Goal: Use online tool/utility: Use online tool/utility

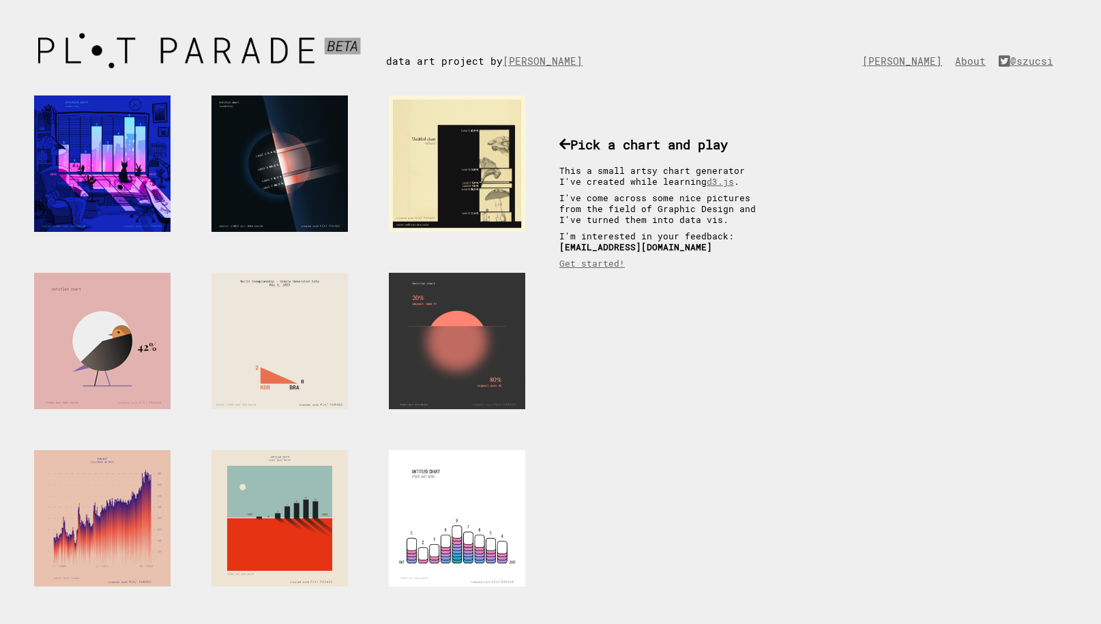
click at [109, 344] on div at bounding box center [102, 341] width 136 height 136
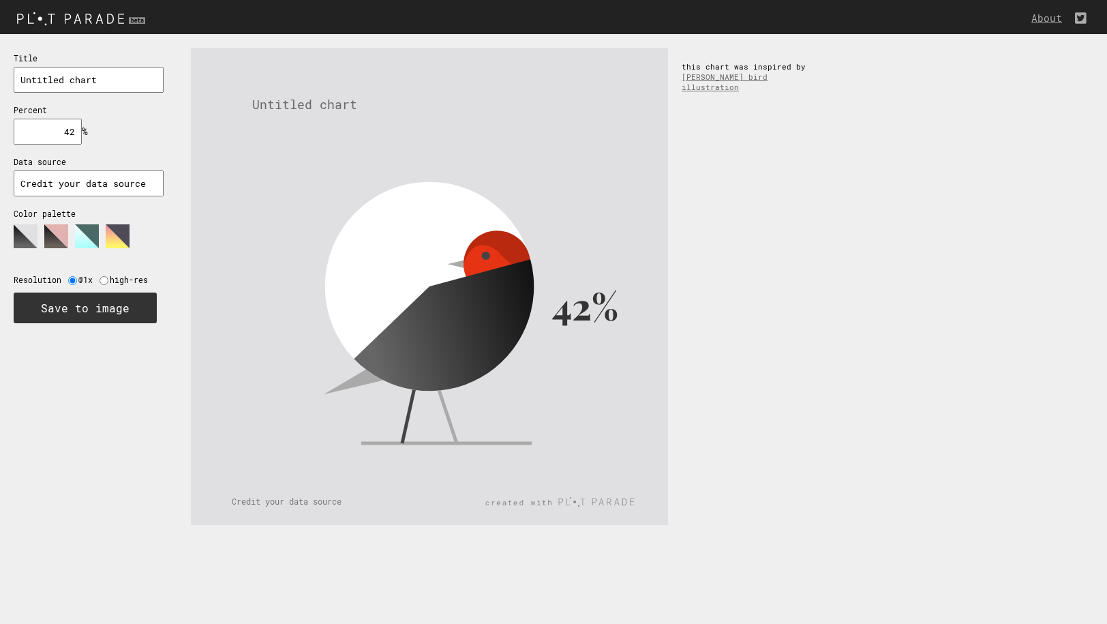
drag, startPoint x: 520, startPoint y: 304, endPoint x: 593, endPoint y: 336, distance: 79.7
click at [592, 336] on icon "42% Untitled chart Credit your data source" at bounding box center [429, 286] width 477 height 477
click at [92, 98] on div "Title Untitled chart Percent 42 % needs to be between 0% and 100% Data source C…" at bounding box center [88, 187] width 177 height 306
click at [72, 80] on input "Untitled chart" at bounding box center [89, 80] width 150 height 26
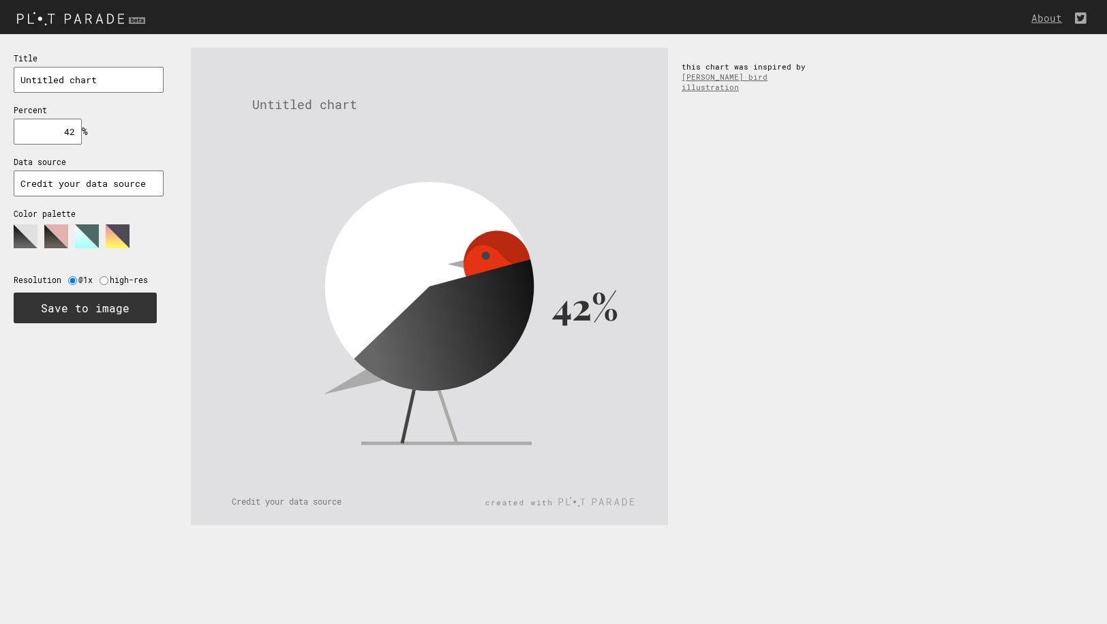
click at [72, 80] on input "Untitled chart" at bounding box center [89, 80] width 150 height 26
type input "Hello"
click at [54, 116] on div "Title Hello Percent 42 % needs to be between 0% and 100% Data source Credit you…" at bounding box center [88, 187] width 177 height 306
click at [58, 128] on input "42" at bounding box center [48, 132] width 68 height 26
drag, startPoint x: 66, startPoint y: 131, endPoint x: 107, endPoint y: 132, distance: 40.9
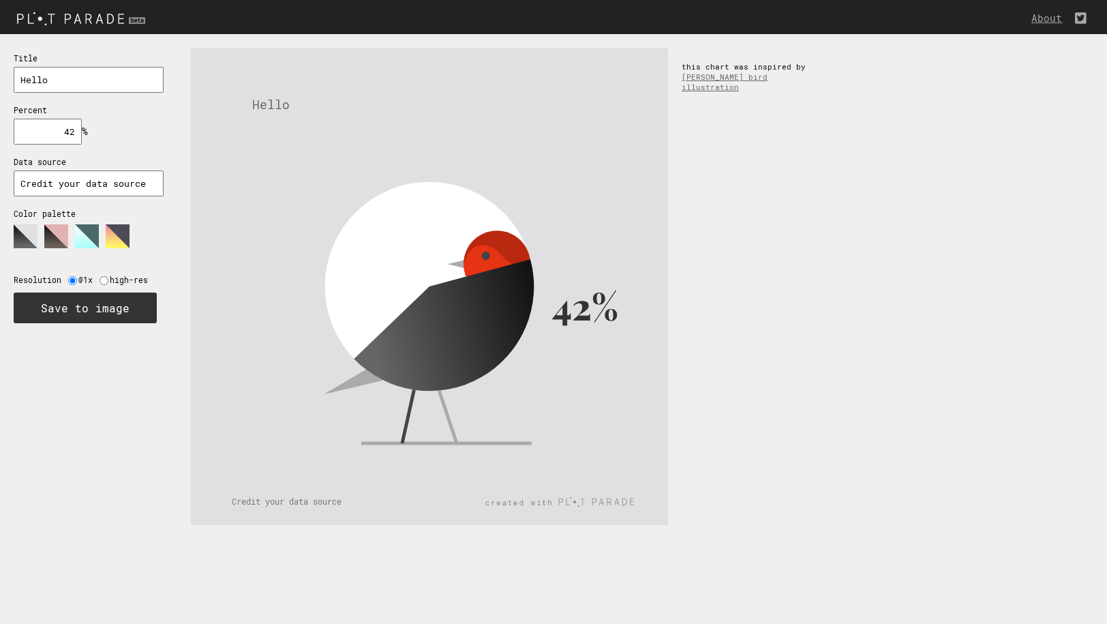
click at [106, 132] on div "Title Hello Percent 42 % needs to be between 0% and 100% Data source Credit you…" at bounding box center [88, 187] width 177 height 306
click at [70, 134] on input "53" at bounding box center [48, 132] width 68 height 26
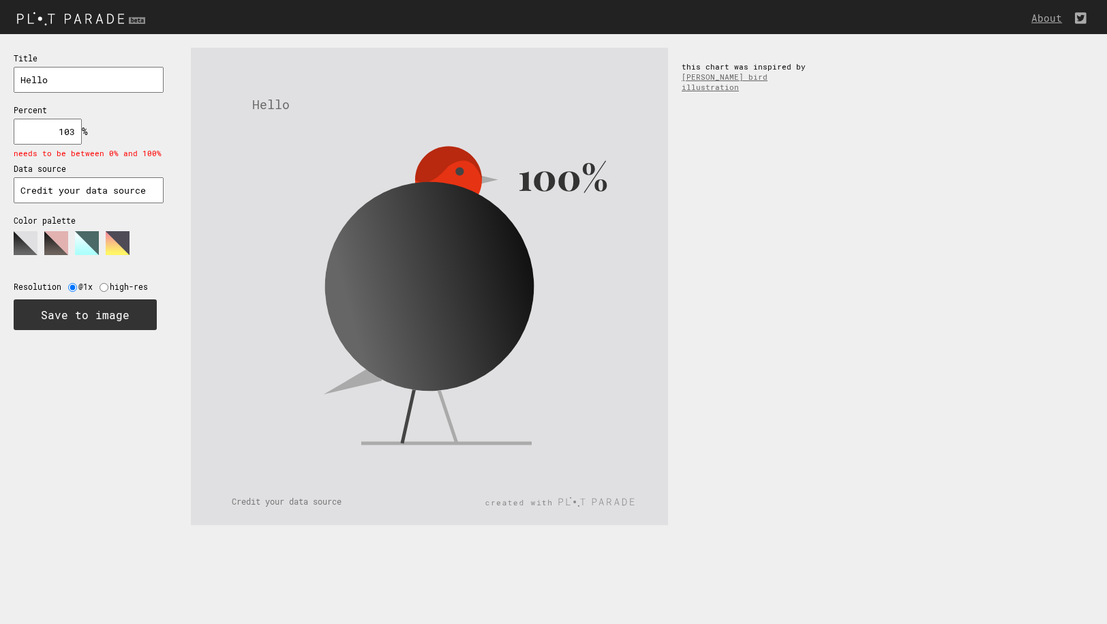
click at [68, 133] on input "103" at bounding box center [48, 132] width 68 height 26
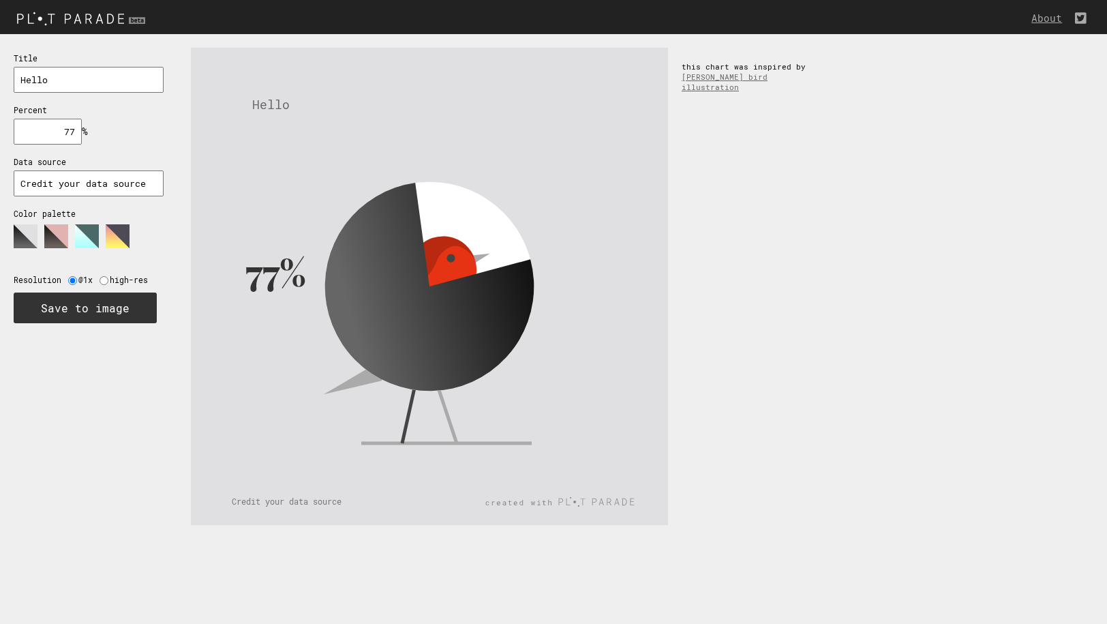
drag, startPoint x: 71, startPoint y: 130, endPoint x: 63, endPoint y: 130, distance: 8.2
click at [63, 130] on input "77" at bounding box center [48, 132] width 68 height 26
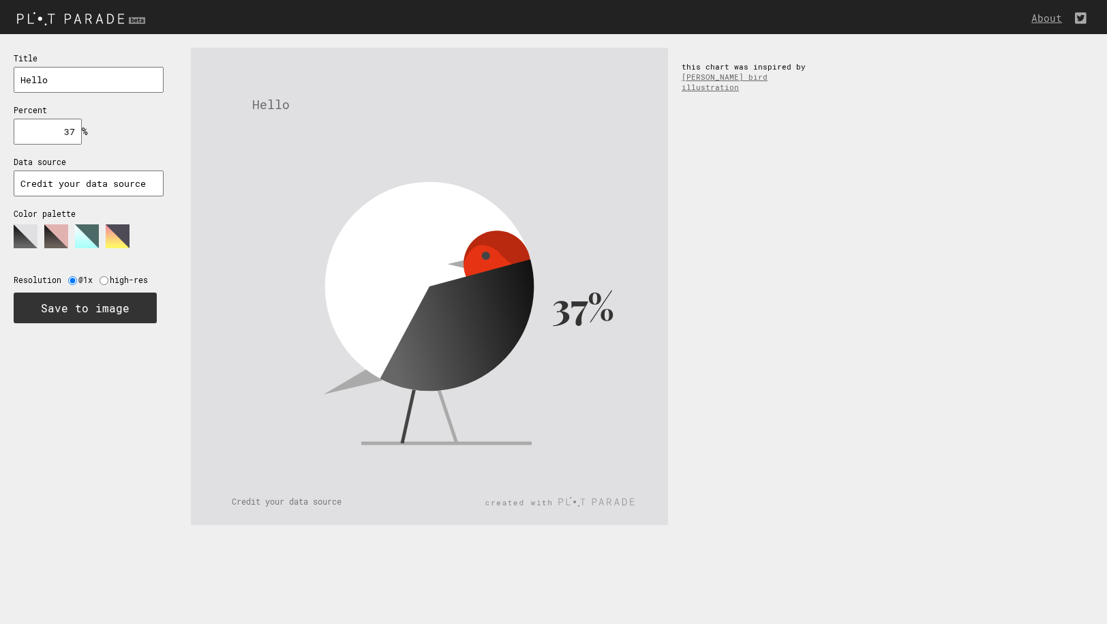
type input "37"
click at [70, 181] on input "Credit your data source" at bounding box center [89, 183] width 150 height 26
drag, startPoint x: 70, startPoint y: 181, endPoint x: 74, endPoint y: 194, distance: 14.2
click at [70, 181] on input "Credit your data source" at bounding box center [89, 183] width 150 height 26
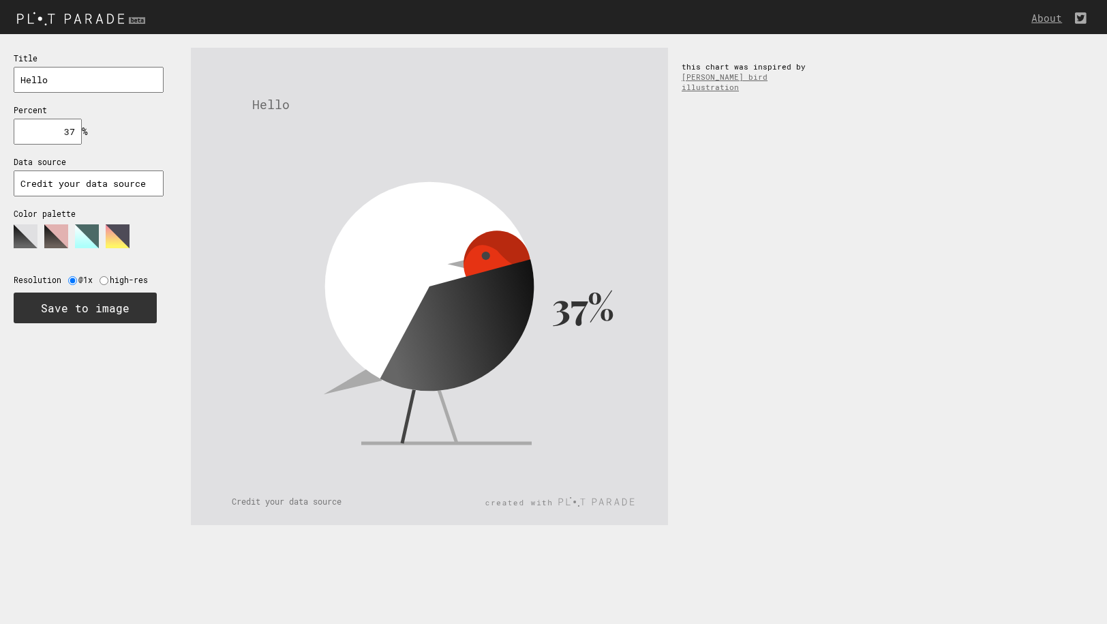
click at [53, 230] on polygon at bounding box center [56, 236] width 24 height 24
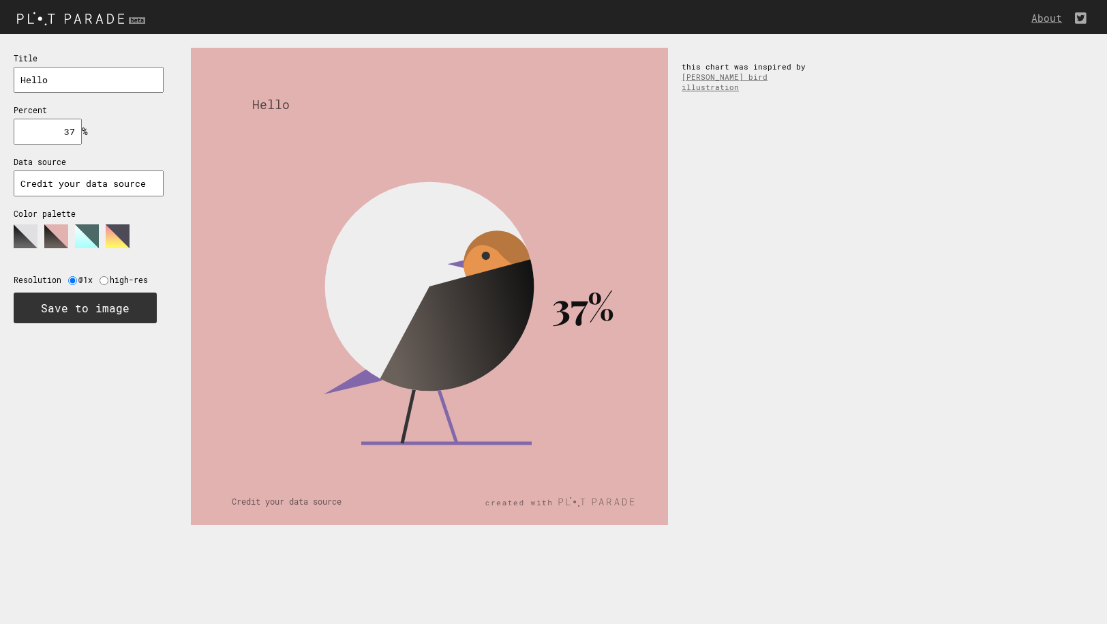
click at [78, 235] on polygon at bounding box center [87, 236] width 24 height 24
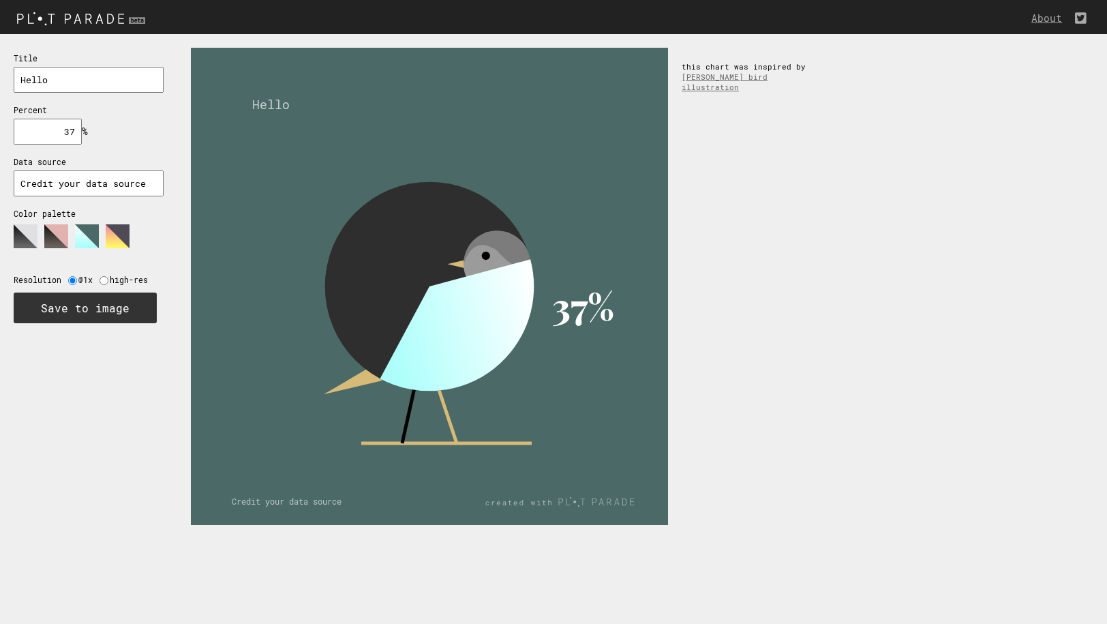
click at [120, 238] on polygon at bounding box center [118, 236] width 24 height 24
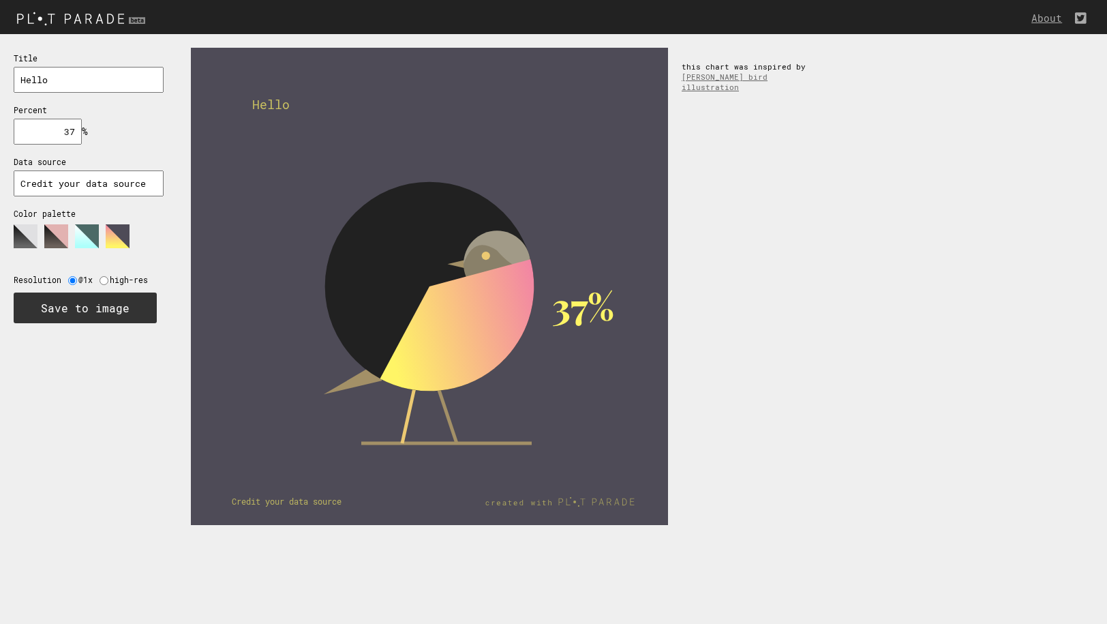
click at [106, 282] on input "radio" at bounding box center [104, 280] width 9 height 9
radio input "true"
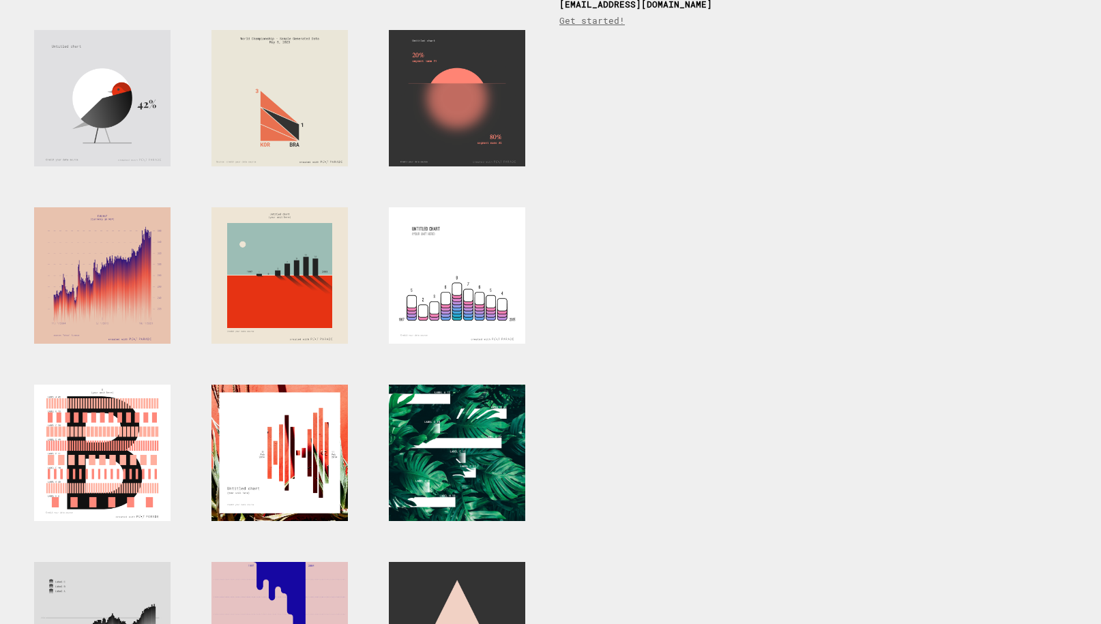
scroll to position [313, 0]
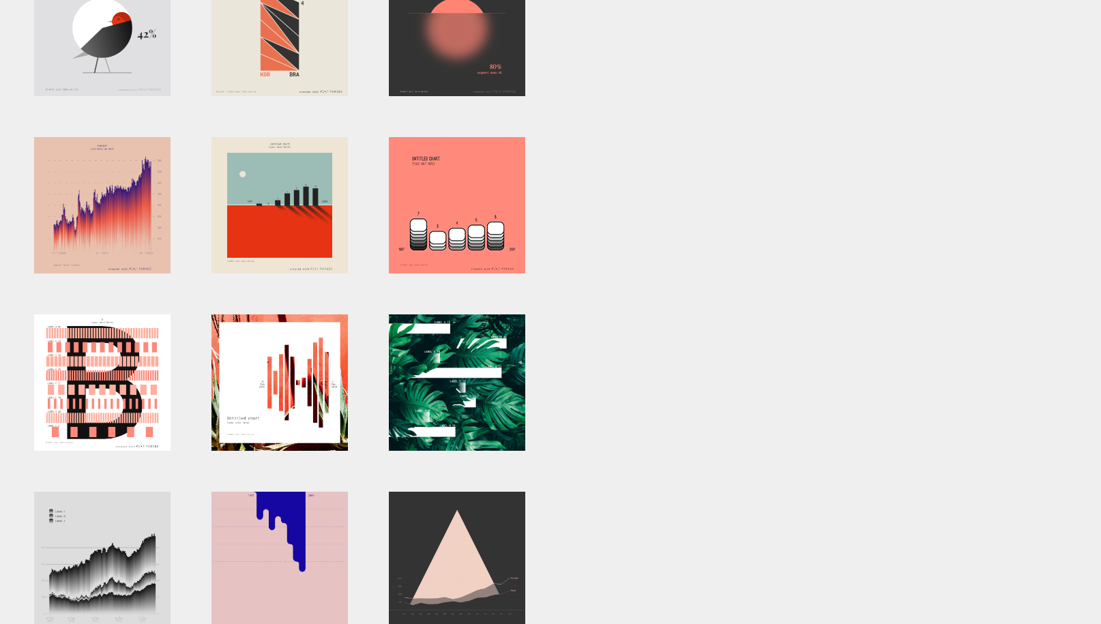
click at [503, 210] on div at bounding box center [457, 205] width 136 height 136
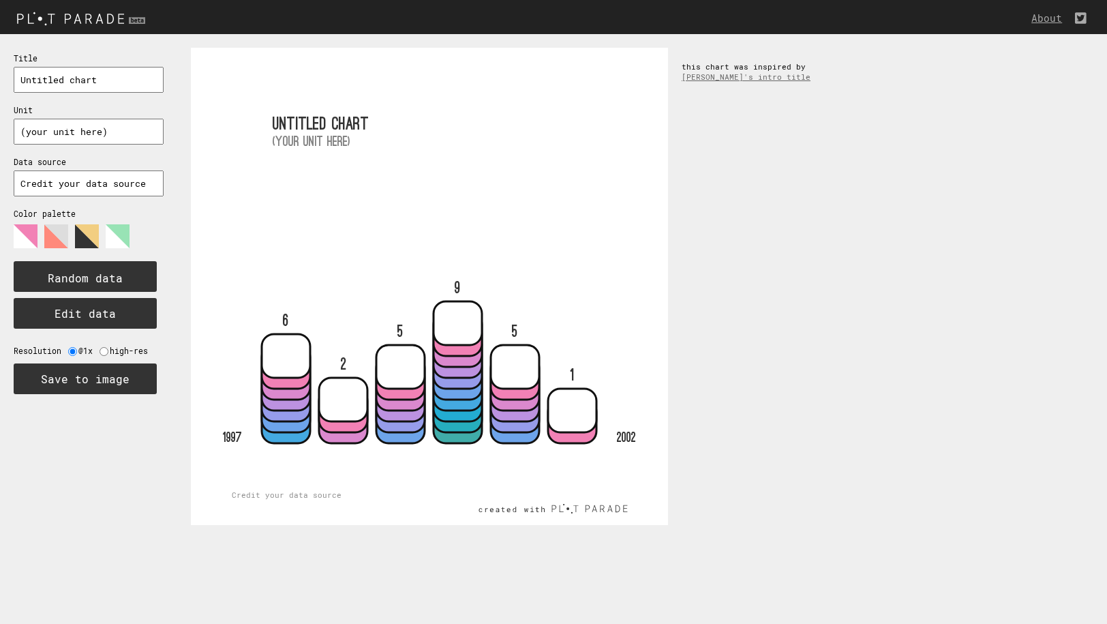
click at [81, 134] on input "text" at bounding box center [89, 132] width 150 height 26
click at [80, 176] on input "text" at bounding box center [89, 183] width 150 height 26
click at [82, 183] on input "text" at bounding box center [89, 183] width 150 height 26
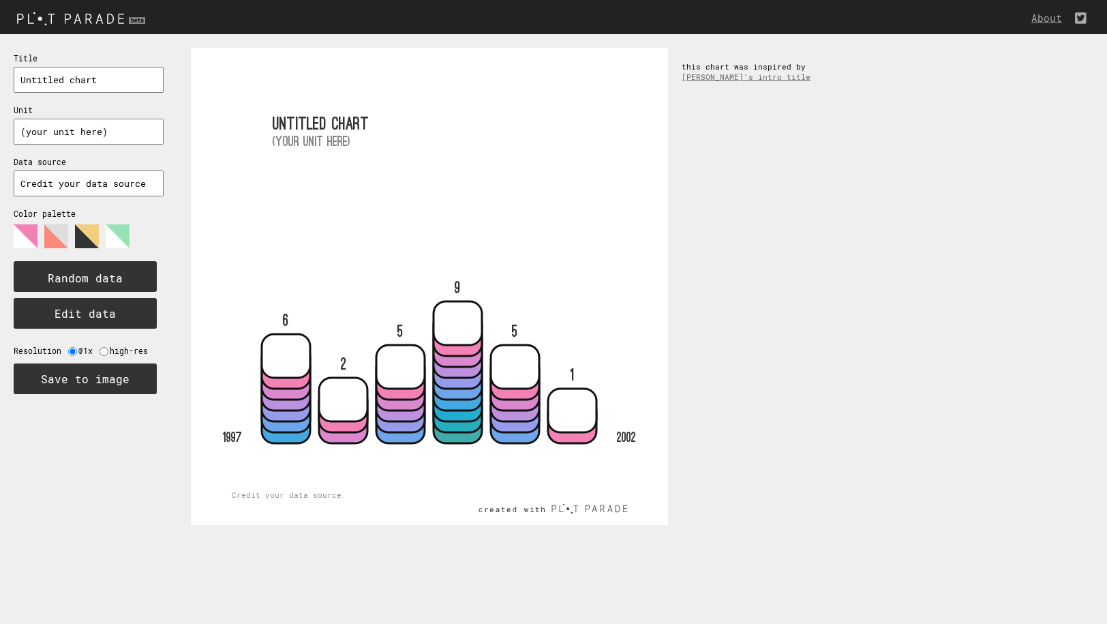
click at [93, 184] on input "text" at bounding box center [89, 183] width 150 height 26
click at [63, 237] on polygon at bounding box center [56, 236] width 24 height 24
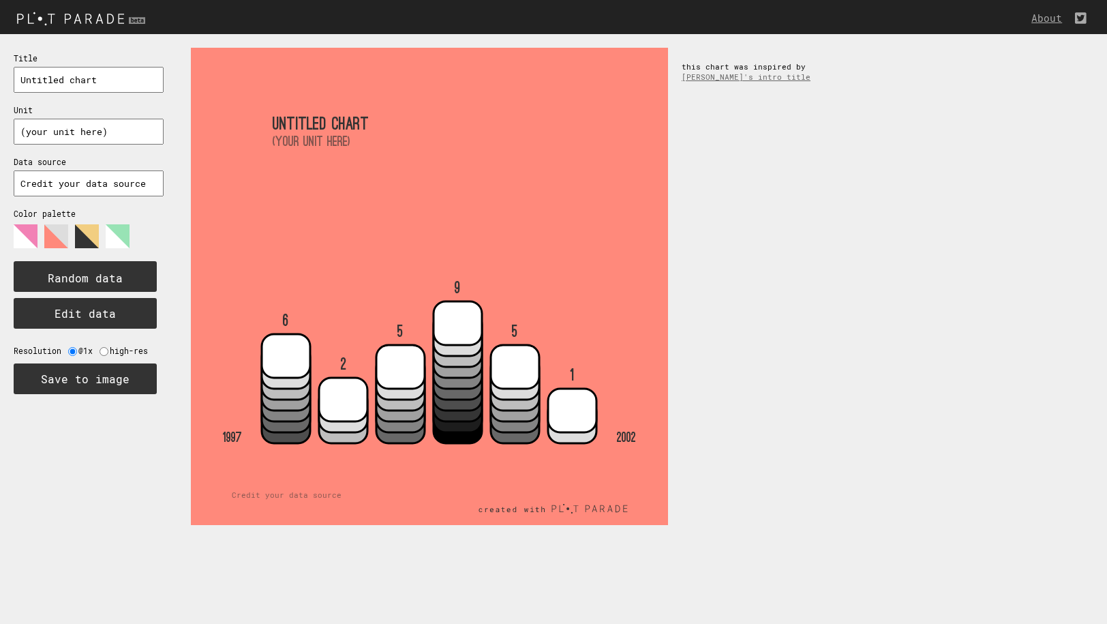
click at [82, 237] on polygon at bounding box center [87, 236] width 24 height 24
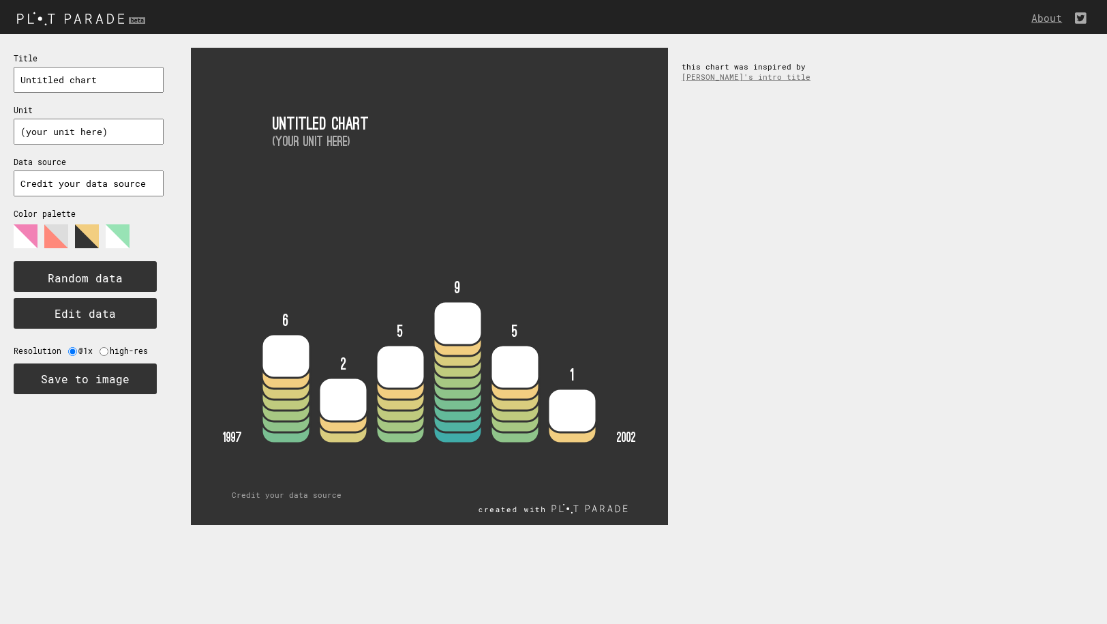
click at [110, 237] on polygon at bounding box center [118, 236] width 24 height 24
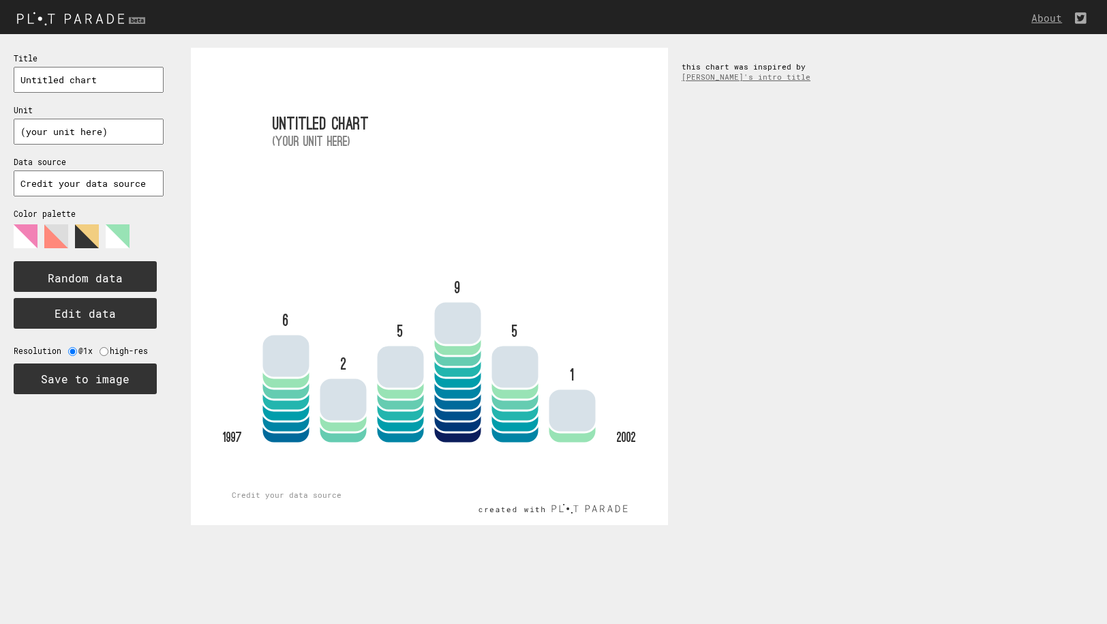
click at [29, 236] on polygon at bounding box center [26, 236] width 24 height 24
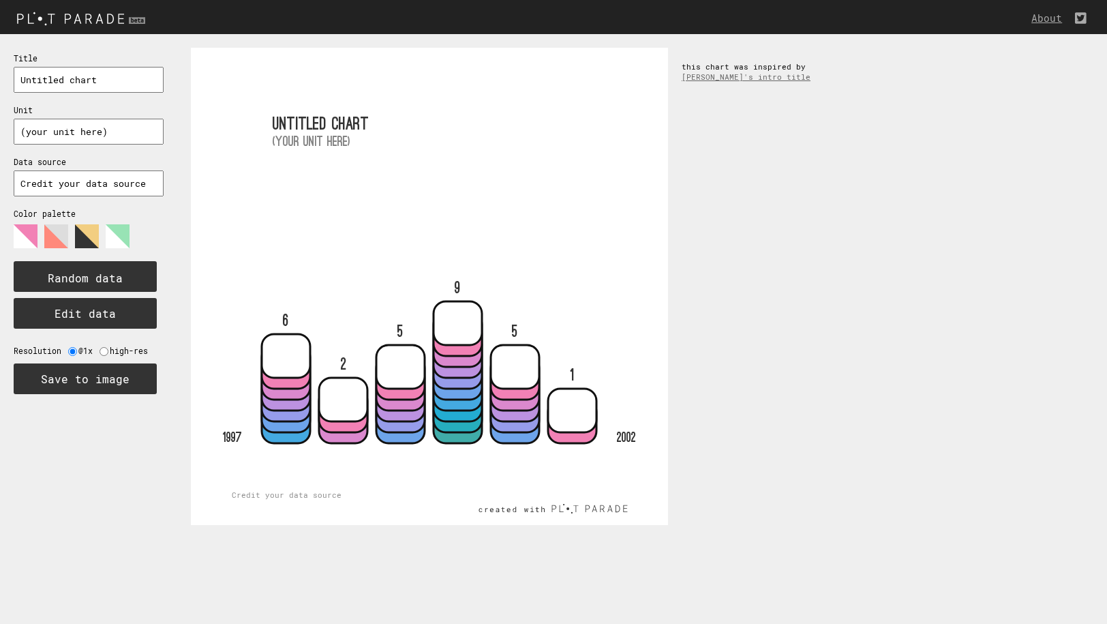
click at [74, 138] on input "text" at bounding box center [89, 132] width 150 height 26
click at [115, 283] on text "Random data" at bounding box center [85, 278] width 75 height 14
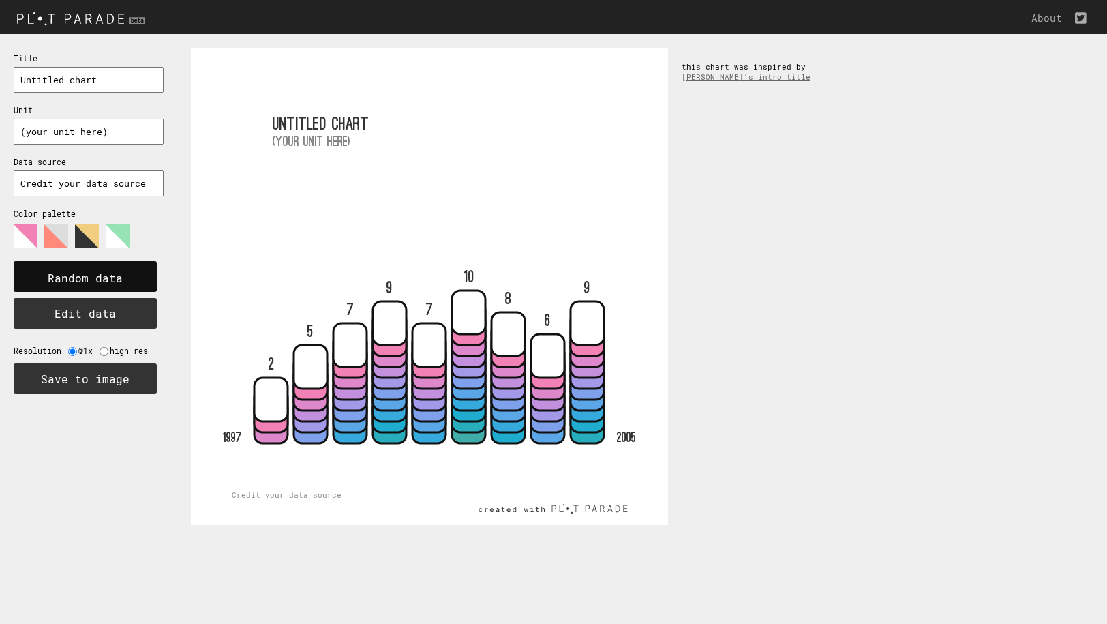
click at [112, 279] on text "Random data" at bounding box center [85, 278] width 75 height 14
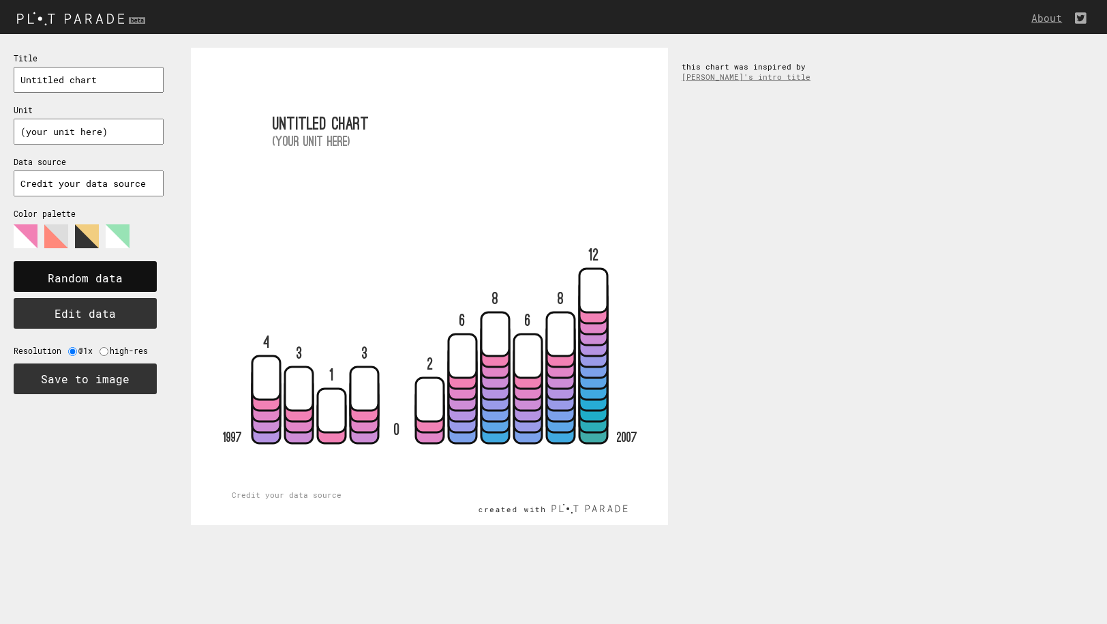
click at [112, 278] on text "Random data" at bounding box center [85, 278] width 75 height 14
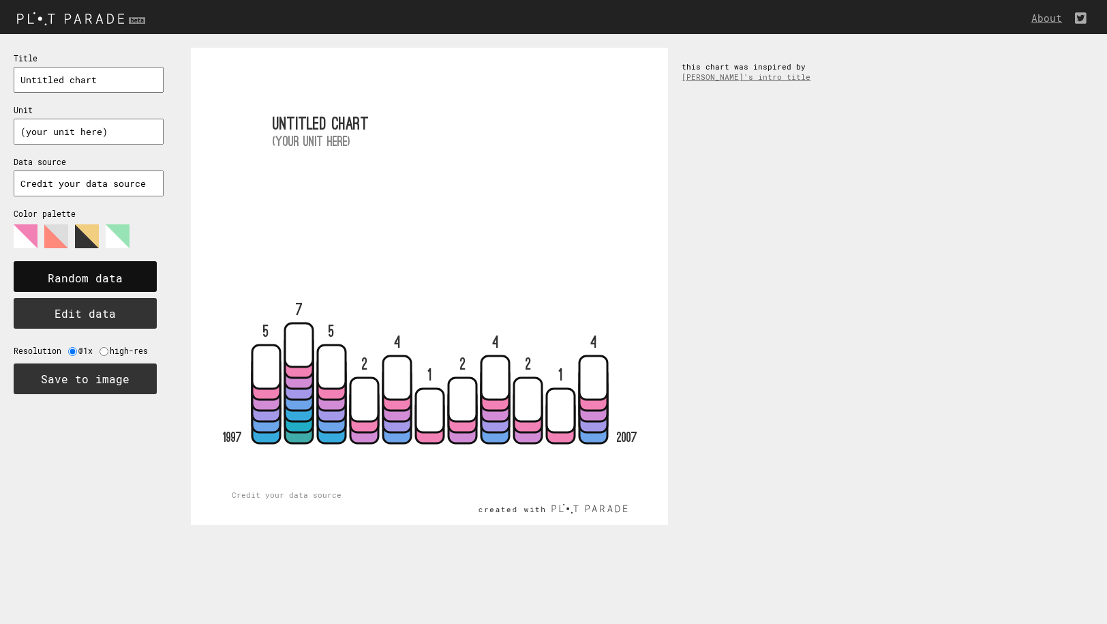
click at [112, 278] on text "Random data" at bounding box center [85, 278] width 75 height 14
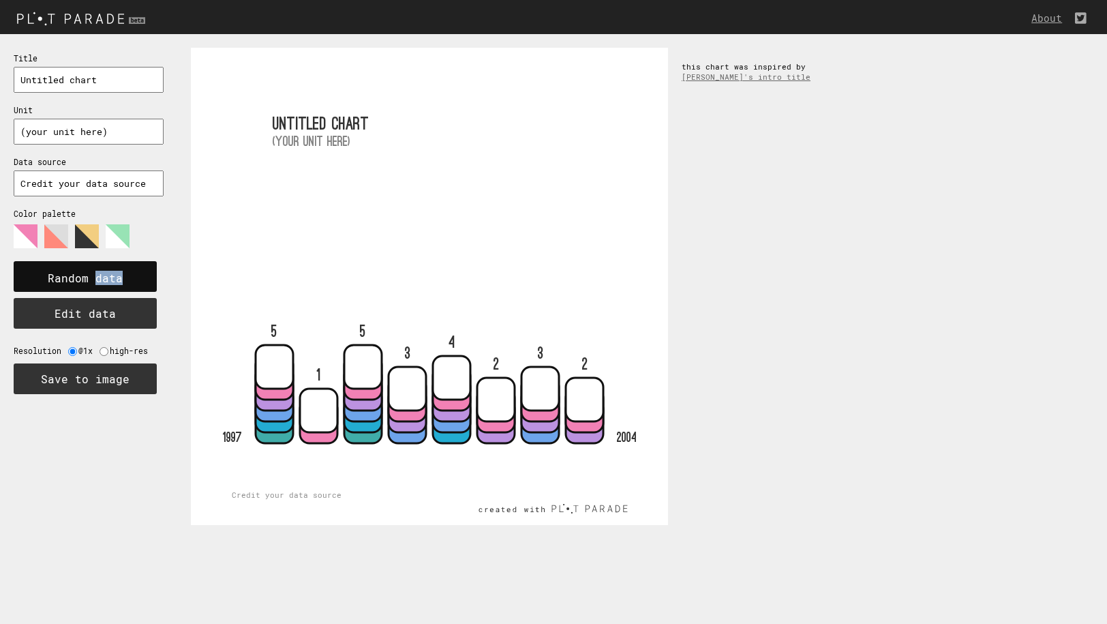
click at [112, 278] on text "Random data" at bounding box center [85, 278] width 75 height 14
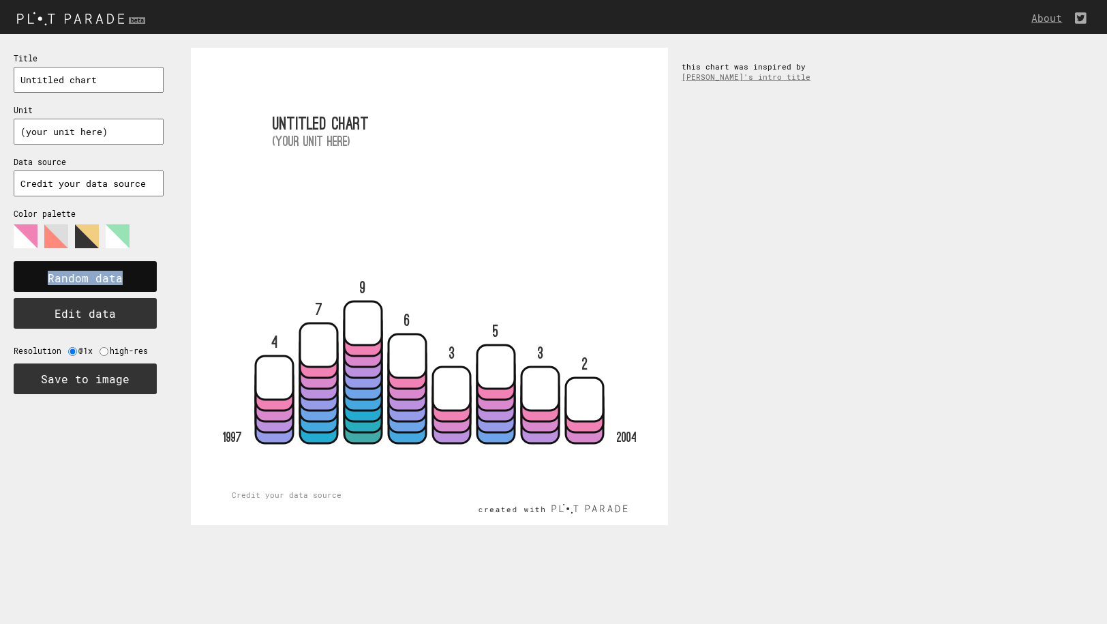
click at [112, 278] on text "Random data" at bounding box center [85, 278] width 75 height 14
